Goal: Task Accomplishment & Management: Use online tool/utility

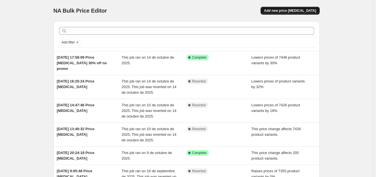
click at [291, 9] on span "Add new price [MEDICAL_DATA]" at bounding box center [290, 10] width 52 height 4
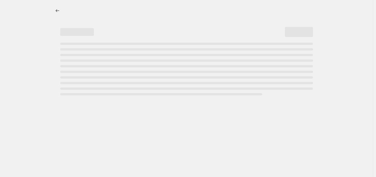
select select "percentage"
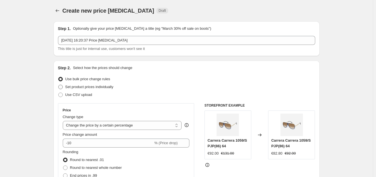
click at [61, 86] on span at bounding box center [60, 87] width 4 height 4
click at [58, 85] on input "Set product prices individually" at bounding box center [58, 85] width 0 height 0
radio input "true"
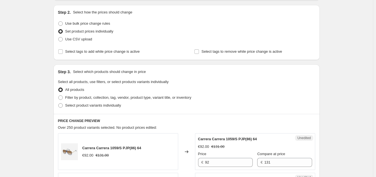
scroll to position [56, 0]
click at [60, 22] on span at bounding box center [60, 23] width 4 height 4
click at [58, 21] on input "Use bulk price change rules" at bounding box center [58, 21] width 0 height 0
radio input "true"
select select "percentage"
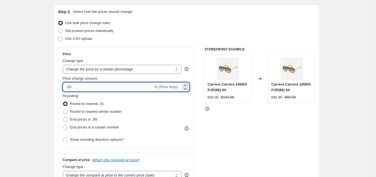
drag, startPoint x: 76, startPoint y: 85, endPoint x: 70, endPoint y: 85, distance: 6.2
click at [70, 85] on input "-10" at bounding box center [108, 86] width 90 height 9
type input "-20"
click at [95, 71] on select "Change the price to a certain amount Change the price by a certain amount Chang…" at bounding box center [122, 69] width 119 height 9
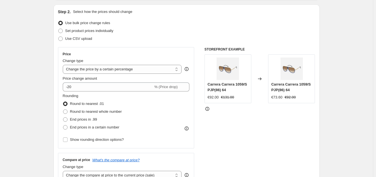
click at [64, 65] on select "Change the price to a certain amount Change the price by a certain amount Chang…" at bounding box center [122, 69] width 119 height 9
click at [69, 110] on label "Round to nearest whole number" at bounding box center [92, 111] width 59 height 8
click at [63, 109] on input "Round to nearest whole number" at bounding box center [63, 109] width 0 height 0
radio input "true"
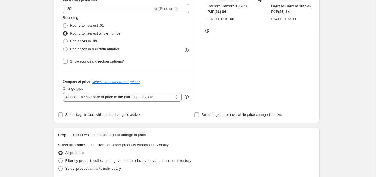
scroll to position [140, 0]
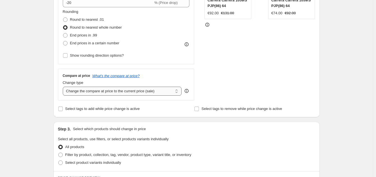
click at [112, 89] on select "Change the compare at price to the current price (sale) Change the compare at p…" at bounding box center [122, 90] width 119 height 9
click at [64, 86] on select "Change the compare at price to the current price (sale) Change the compare at p…" at bounding box center [122, 90] width 119 height 9
click at [121, 91] on select "Change the compare at price to the current price (sale) Change the compare at p…" at bounding box center [122, 90] width 119 height 9
select select "remove"
click at [64, 86] on select "Change the compare at price to the current price (sale) Change the compare at p…" at bounding box center [122, 90] width 119 height 9
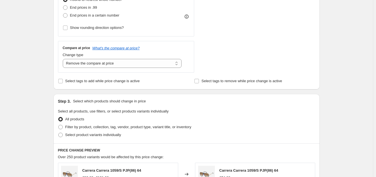
scroll to position [168, 0]
click at [78, 128] on span "Filter by product, collection, tag, vendor, product type, variant title, or inv…" at bounding box center [128, 126] width 126 height 4
click at [58, 125] on input "Filter by product, collection, tag, vendor, product type, variant title, or inv…" at bounding box center [58, 124] width 0 height 0
radio input "true"
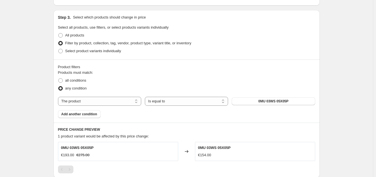
scroll to position [252, 0]
click at [104, 100] on select "The product The product's collection The product's tag The product's vendor The…" at bounding box center [99, 100] width 83 height 9
select select "collection"
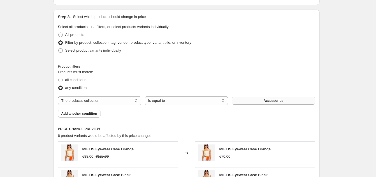
click at [255, 103] on button "Accessories" at bounding box center [272, 101] width 83 height 8
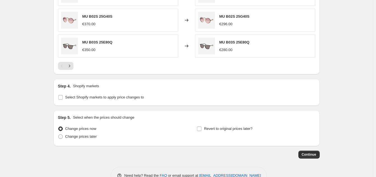
scroll to position [473, 0]
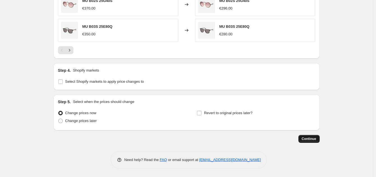
click at [306, 138] on span "Continue" at bounding box center [308, 138] width 15 height 4
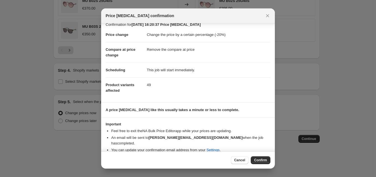
scroll to position [7, 0]
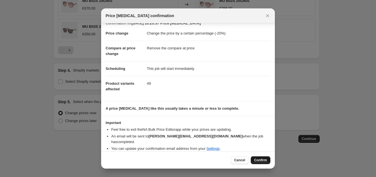
click at [255, 158] on span "Confirm" at bounding box center [260, 160] width 13 height 4
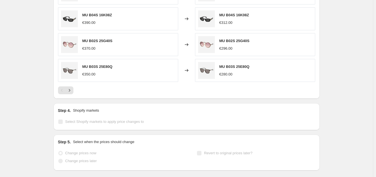
scroll to position [488, 0]
